Goal: Go to known website: Access a specific website the user already knows

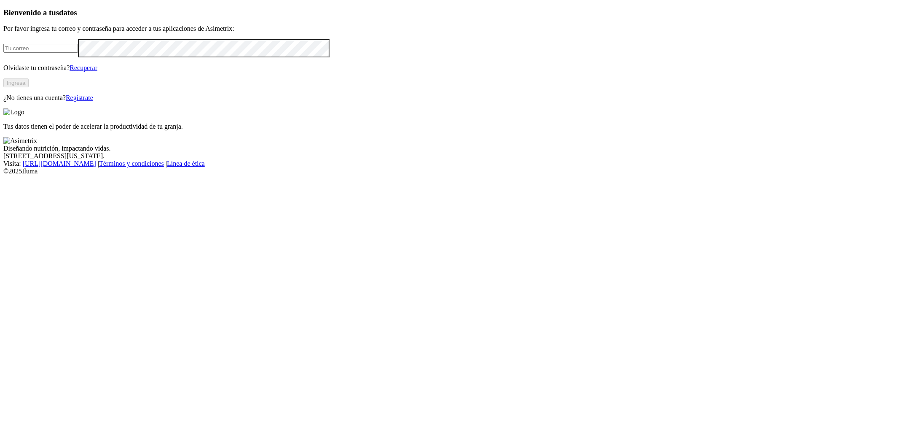
type input "[EMAIL_ADDRESS][PERSON_NAME][DOMAIN_NAME]"
click at [29, 87] on button "Ingresa" at bounding box center [15, 82] width 25 height 9
